Goal: Use online tool/utility: Utilize a website feature to perform a specific function

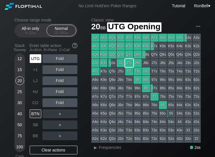
click at [37, 59] on div "UTG" at bounding box center [36, 58] width 12 height 9
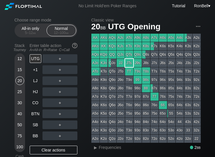
click at [34, 34] on span "bb" at bounding box center [34, 33] width 3 height 4
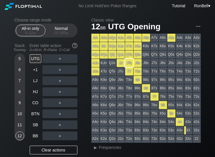
click at [21, 103] on div "9" at bounding box center [19, 102] width 9 height 9
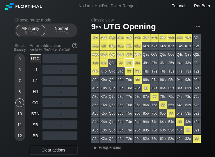
click at [106, 147] on span "Frequencies" at bounding box center [110, 147] width 22 height 5
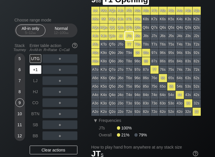
scroll to position [27, 0]
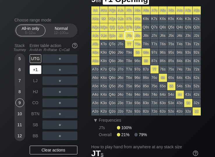
click at [38, 73] on div "+1" at bounding box center [36, 69] width 12 height 9
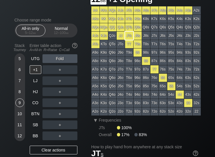
click at [18, 138] on div "12" at bounding box center [19, 136] width 9 height 9
click at [64, 32] on div "12 – 100 bb" at bounding box center [61, 33] width 24 height 4
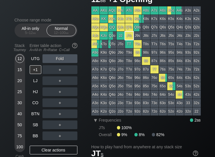
click at [36, 84] on div "LJ" at bounding box center [36, 80] width 12 height 9
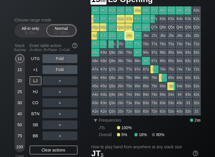
click at [20, 73] on div "15" at bounding box center [19, 69] width 9 height 9
click at [36, 94] on div "HJ" at bounding box center [36, 91] width 12 height 9
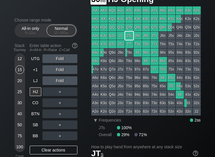
click at [18, 106] on div "30" at bounding box center [19, 102] width 9 height 9
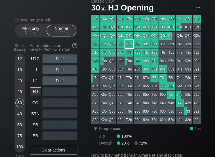
scroll to position [19, 0]
click at [20, 73] on div "15" at bounding box center [19, 69] width 9 height 9
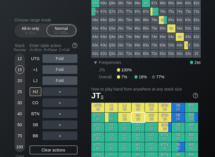
scroll to position [86, 0]
